Goal: Information Seeking & Learning: Learn about a topic

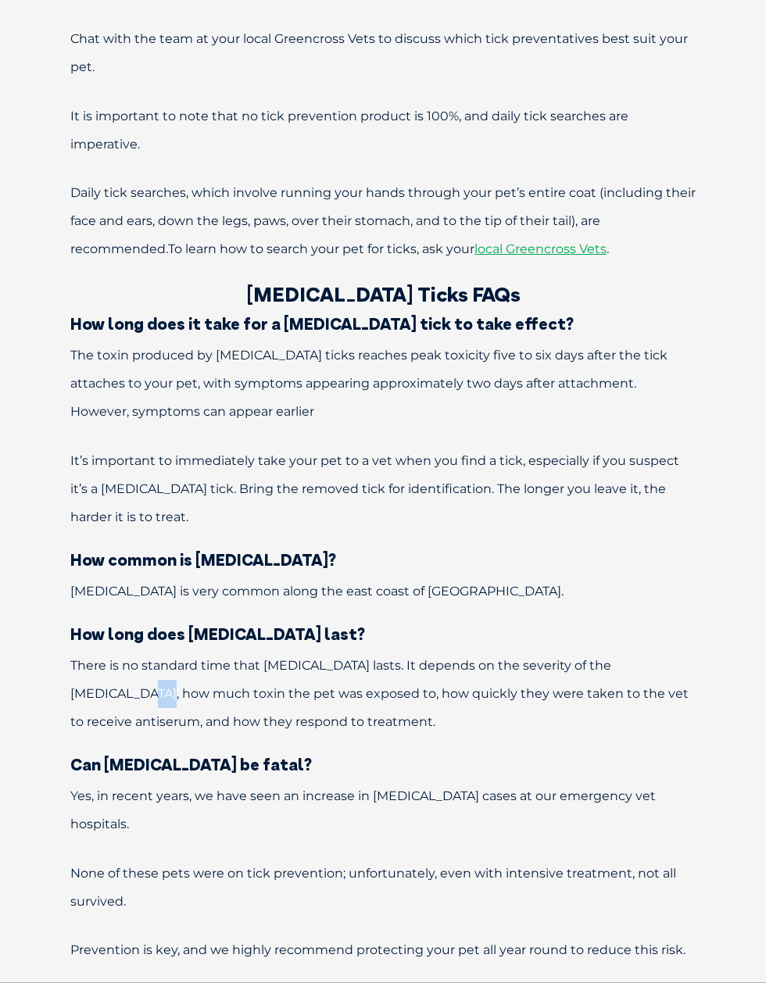
scroll to position [4766, 0]
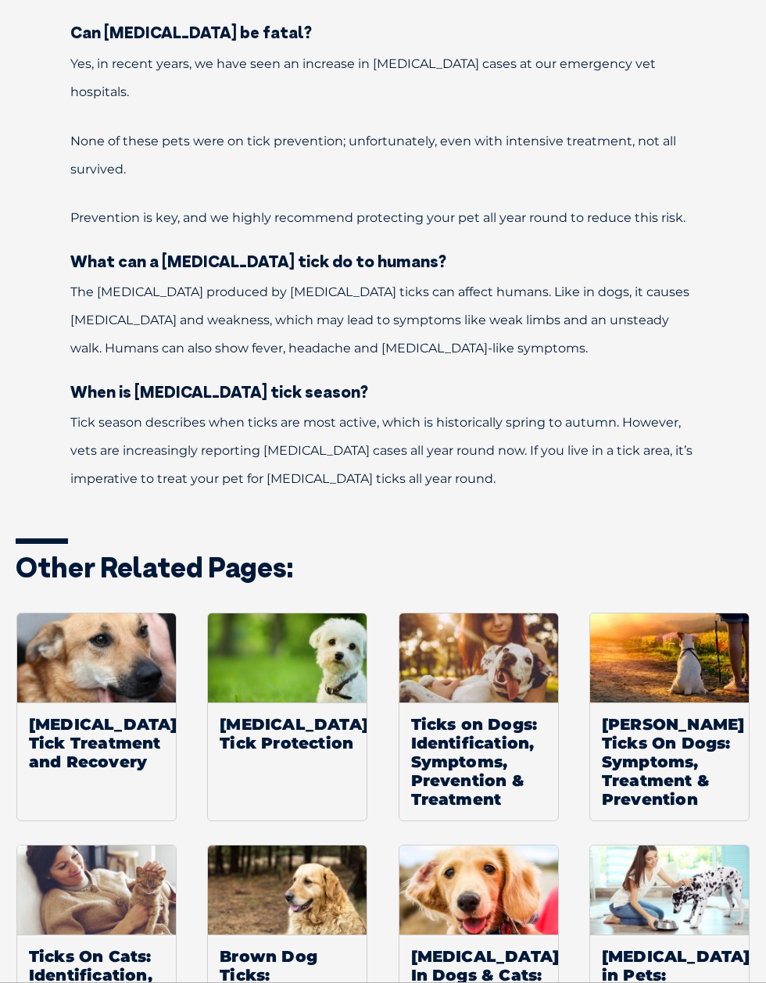
scroll to position [5505, 0]
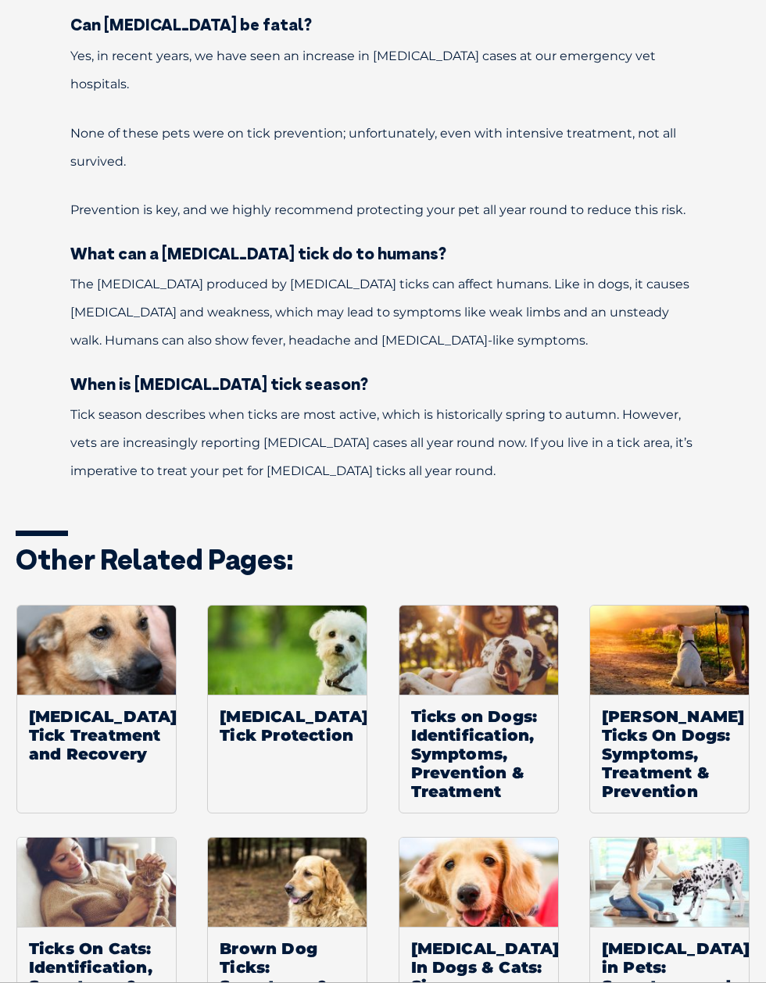
click at [675, 927] on span "[MEDICAL_DATA] in Pets: Symptoms and Treatment" at bounding box center [669, 976] width 159 height 99
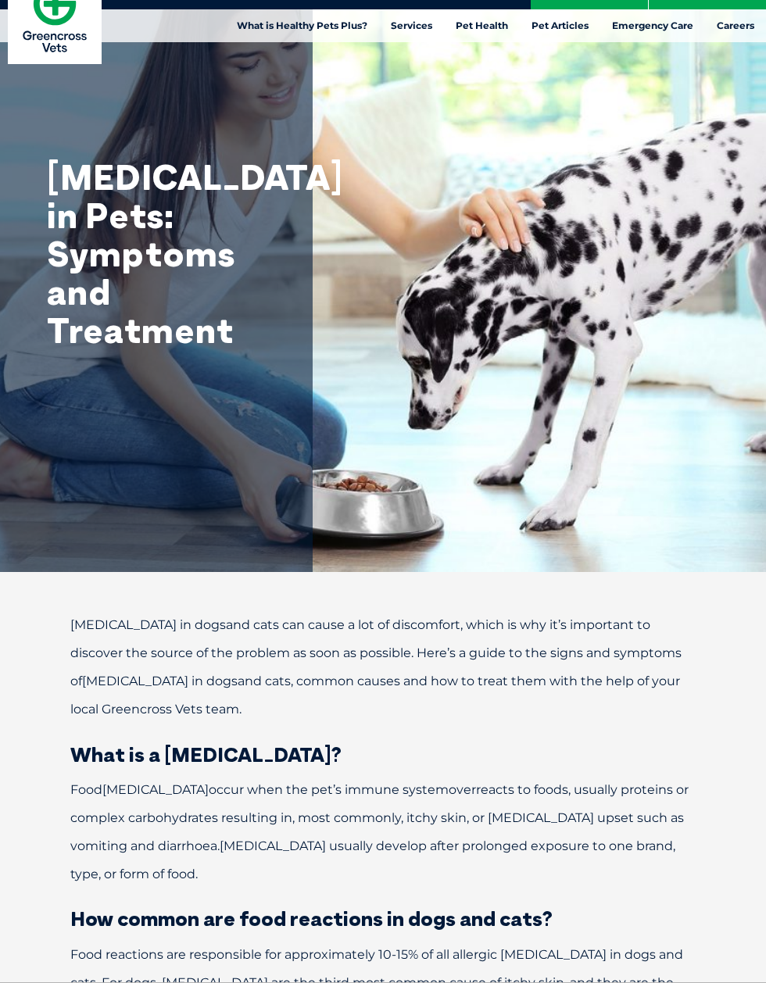
scroll to position [31, 0]
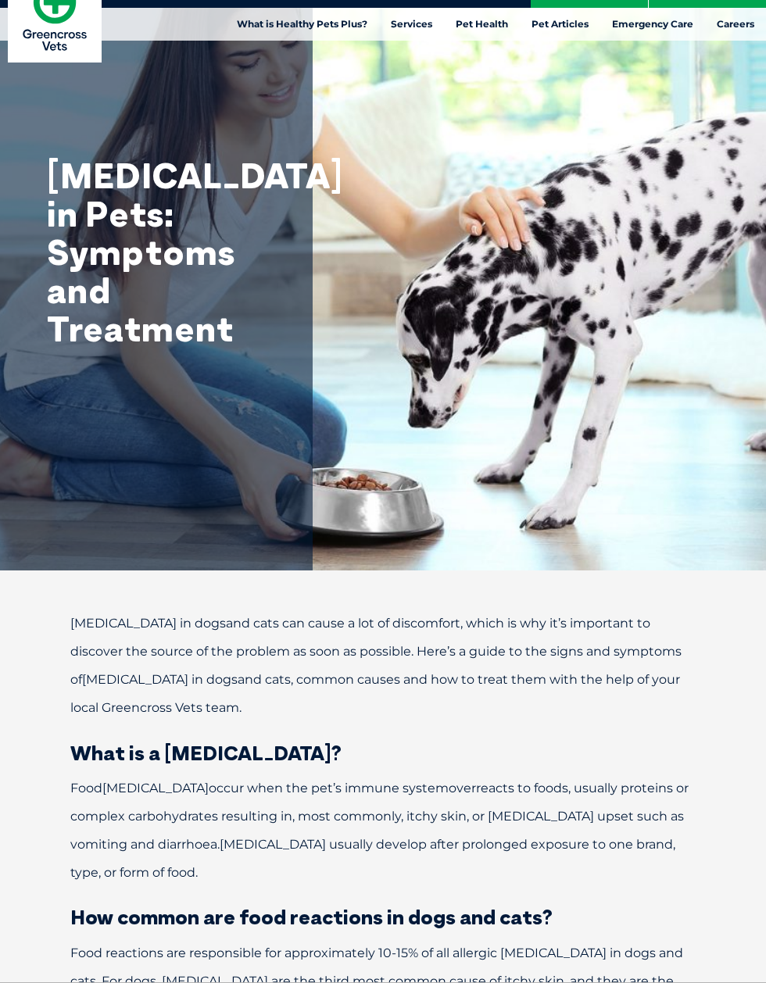
click at [621, 918] on h2 "How common are food reactions in dogs and cats?" at bounding box center [383, 918] width 735 height 20
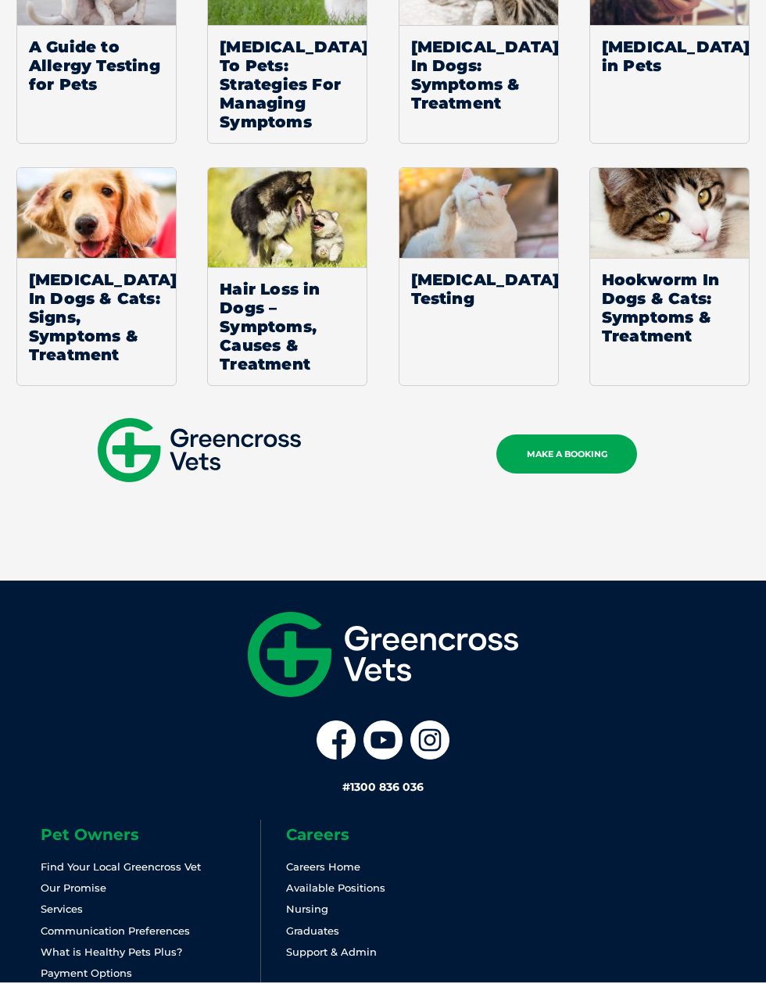
scroll to position [2660, 0]
